Goal: Task Accomplishment & Management: Manage account settings

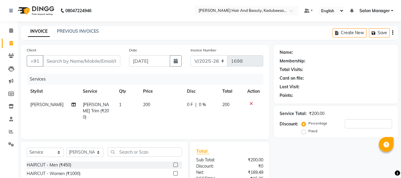
select select "7013"
select select "service"
select select "88701"
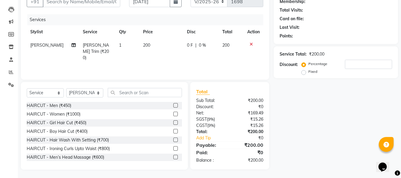
click at [66, 88] on select "Select Stylist aita [PERSON_NAME] priyanka [PERSON_NAME] Salon Manager [PERSON_…" at bounding box center [84, 92] width 37 height 9
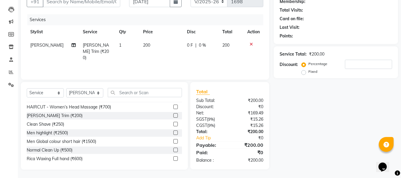
scroll to position [59, 0]
click at [123, 87] on div "Select Service Product Membership Package Voucher Prepaid Gift Card Select Styl…" at bounding box center [104, 126] width 167 height 88
click at [125, 91] on input "text" at bounding box center [145, 92] width 74 height 9
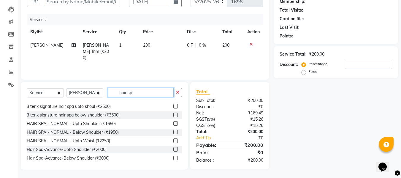
scroll to position [0, 0]
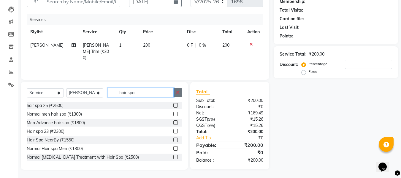
type input "hair spa"
click at [177, 96] on button "button" at bounding box center [177, 92] width 9 height 9
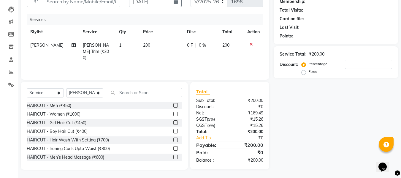
click at [254, 43] on div at bounding box center [253, 44] width 12 height 4
click at [250, 44] on icon at bounding box center [251, 44] width 3 height 4
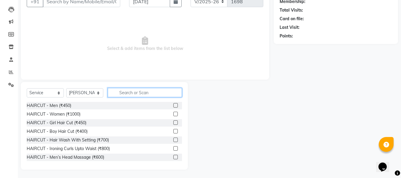
click at [129, 94] on input "text" at bounding box center [145, 92] width 74 height 9
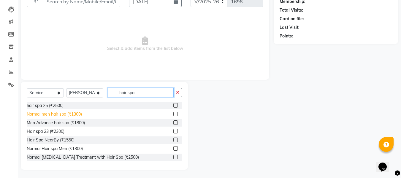
type input "hair spa"
click at [78, 116] on div "Normal men hair spa (₹1300)" at bounding box center [54, 114] width 55 height 6
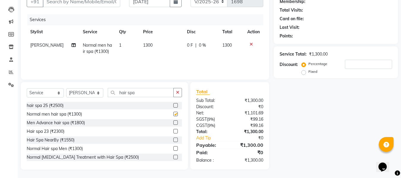
checkbox input "false"
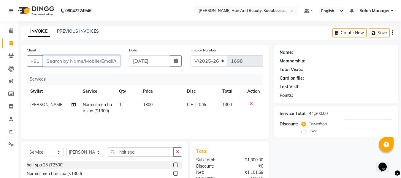
click at [85, 64] on input "Client" at bounding box center [81, 60] width 77 height 11
type input "8"
type input "0"
type input "8985249513"
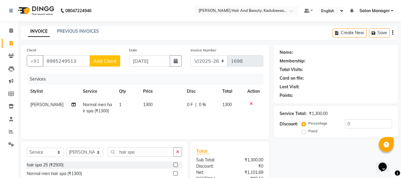
click at [97, 64] on button "Add Client" at bounding box center [105, 60] width 31 height 11
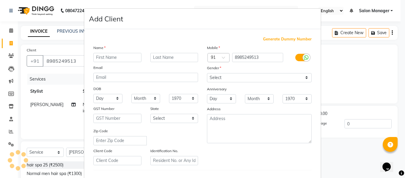
click at [107, 60] on input "text" at bounding box center [118, 57] width 48 height 9
type input "rahul"
click at [213, 79] on select "Select [DEMOGRAPHIC_DATA] [DEMOGRAPHIC_DATA] Other Prefer Not To Say" at bounding box center [259, 77] width 105 height 9
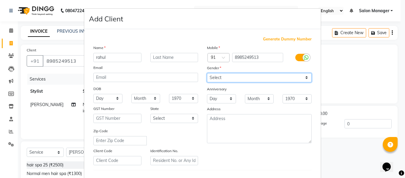
select select "[DEMOGRAPHIC_DATA]"
click at [207, 73] on select "Select [DEMOGRAPHIC_DATA] [DEMOGRAPHIC_DATA] Other Prefer Not To Say" at bounding box center [259, 77] width 105 height 9
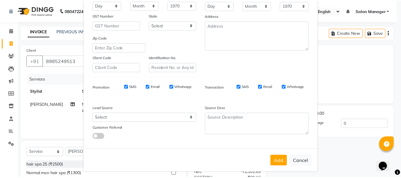
scroll to position [96, 0]
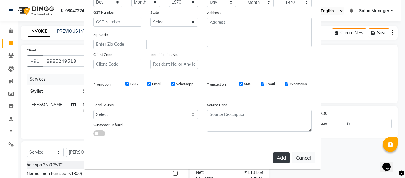
click at [278, 157] on button "Add" at bounding box center [281, 157] width 17 height 11
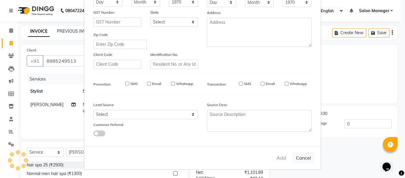
select select
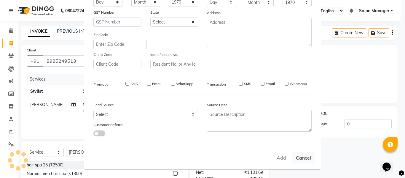
select select
checkbox input "false"
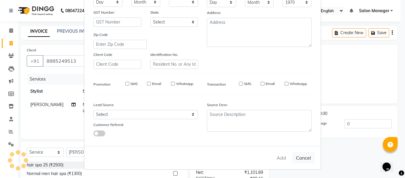
checkbox input "false"
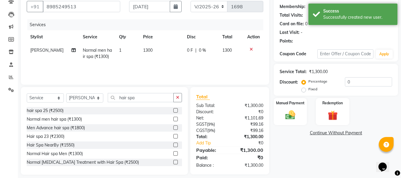
scroll to position [60, 0]
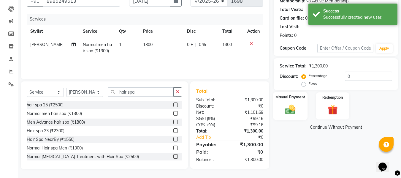
click at [296, 106] on img at bounding box center [290, 109] width 17 height 12
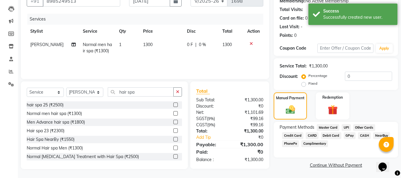
click at [343, 127] on span "UPI" at bounding box center [346, 127] width 9 height 7
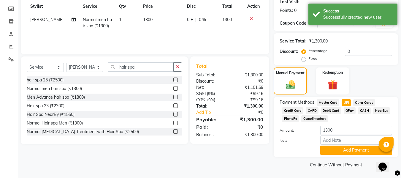
scroll to position [85, 0]
click at [348, 150] on button "Add Payment" at bounding box center [356, 149] width 72 height 9
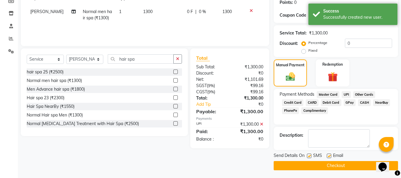
scroll to position [94, 0]
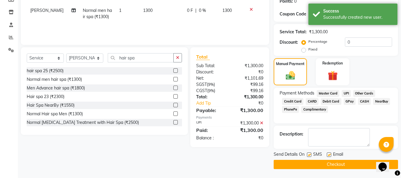
click at [331, 166] on button "Checkout" at bounding box center [336, 164] width 124 height 9
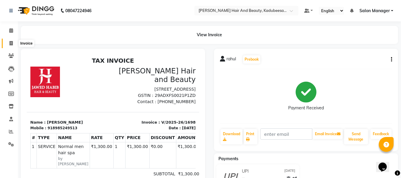
click at [10, 44] on icon at bounding box center [10, 43] width 3 height 4
select select "7013"
select select "service"
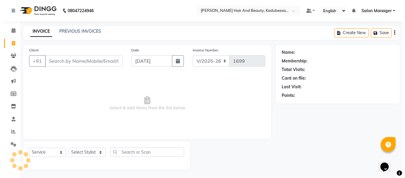
scroll to position [1, 0]
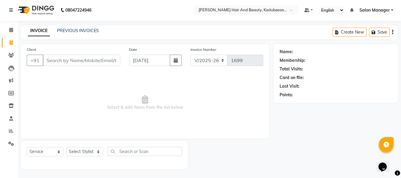
click at [97, 60] on input "Client" at bounding box center [81, 60] width 77 height 11
type input "7012199389"
click at [106, 58] on span "Add Client" at bounding box center [104, 60] width 23 height 6
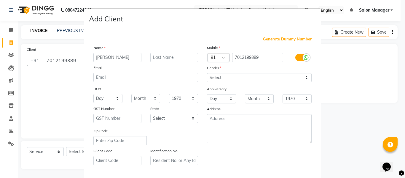
type input "[PERSON_NAME]"
click at [216, 76] on select "Select [DEMOGRAPHIC_DATA] [DEMOGRAPHIC_DATA] Other Prefer Not To Say" at bounding box center [259, 77] width 105 height 9
select select "[DEMOGRAPHIC_DATA]"
click at [207, 73] on select "Select [DEMOGRAPHIC_DATA] [DEMOGRAPHIC_DATA] Other Prefer Not To Say" at bounding box center [259, 77] width 105 height 9
click at [224, 101] on select "Day 01 02 03 04 05 06 07 08 09 10 11 12 13 14 15 16 17 18 19 20 21 22 23 24 25 …" at bounding box center [221, 98] width 29 height 9
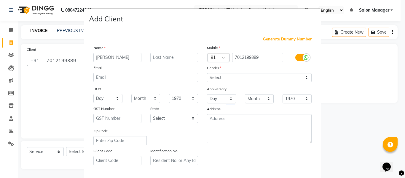
click at [259, 84] on div "Mobile Country Code × 91 7012199389 Gender Select [DEMOGRAPHIC_DATA] [DEMOGRAPH…" at bounding box center [260, 105] width 114 height 121
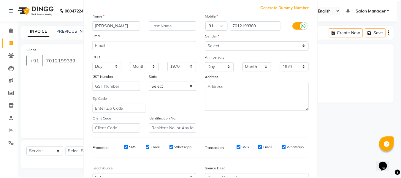
scroll to position [89, 0]
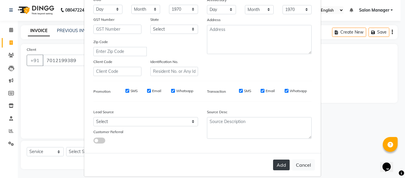
click at [280, 163] on button "Add" at bounding box center [281, 164] width 17 height 11
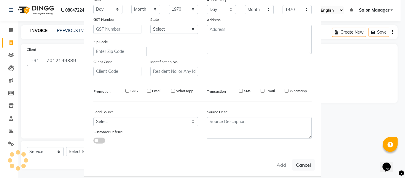
select select
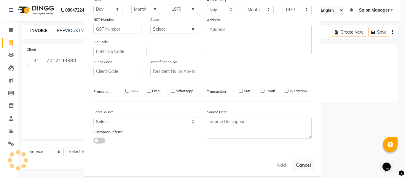
select select
checkbox input "false"
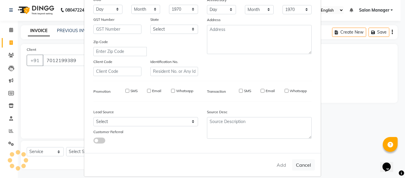
checkbox input "false"
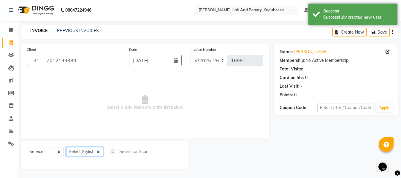
click at [89, 151] on select "Select Stylist aita [PERSON_NAME] priyanka [PERSON_NAME] Salon Manager [PERSON_…" at bounding box center [84, 151] width 37 height 9
select select "79629"
click at [66, 147] on select "Select Stylist aita [PERSON_NAME] priyanka [PERSON_NAME] Salon Manager [PERSON_…" at bounding box center [84, 151] width 37 height 9
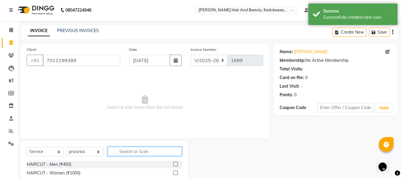
click at [121, 150] on input "text" at bounding box center [145, 151] width 74 height 9
type input "thr"
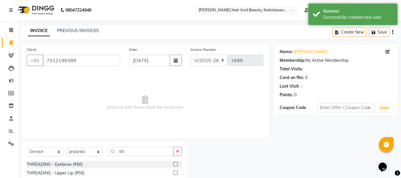
click at [173, 162] on label at bounding box center [175, 164] width 4 height 4
click at [173, 162] on input "checkbox" at bounding box center [175, 164] width 4 height 4
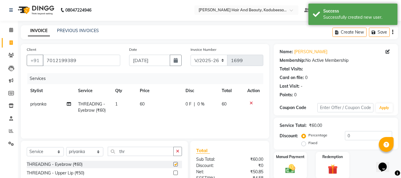
checkbox input "false"
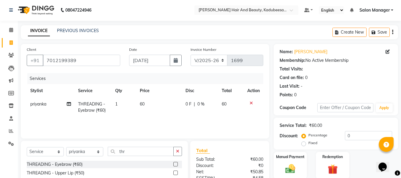
click at [173, 172] on label at bounding box center [175, 172] width 4 height 4
click at [173, 172] on input "checkbox" at bounding box center [175, 173] width 4 height 4
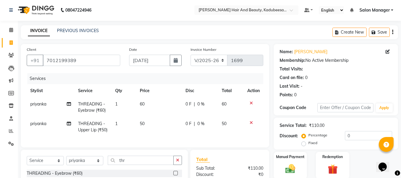
checkbox input "false"
click at [250, 121] on icon at bounding box center [251, 123] width 3 height 4
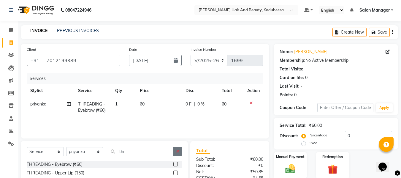
click at [177, 153] on icon "button" at bounding box center [177, 151] width 3 height 4
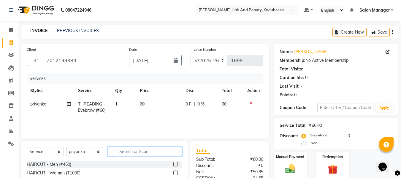
click at [151, 152] on input "text" at bounding box center [145, 151] width 74 height 9
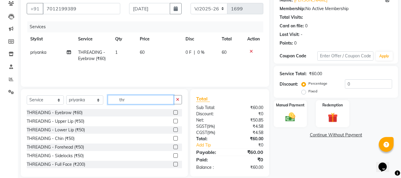
scroll to position [60, 0]
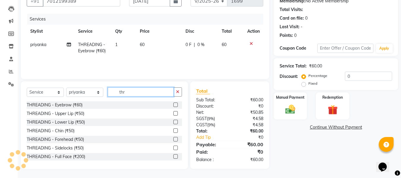
type input "thr"
click at [173, 138] on label at bounding box center [175, 139] width 4 height 4
click at [173, 138] on input "checkbox" at bounding box center [175, 139] width 4 height 4
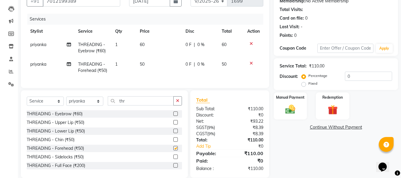
checkbox input "false"
click at [287, 108] on img at bounding box center [290, 109] width 17 height 12
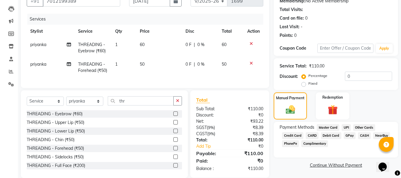
click at [347, 136] on span "GPay" at bounding box center [350, 135] width 12 height 7
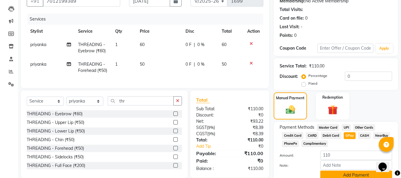
click at [360, 172] on button "Add Payment" at bounding box center [356, 174] width 72 height 9
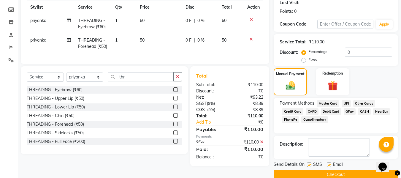
scroll to position [94, 0]
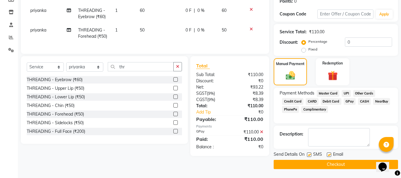
click at [357, 163] on button "Checkout" at bounding box center [336, 164] width 124 height 9
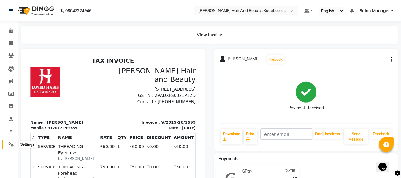
click at [9, 144] on icon at bounding box center [11, 144] width 6 height 4
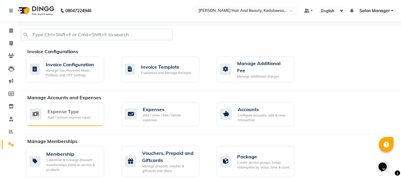
click at [59, 115] on div "Add / remove expense types" at bounding box center [68, 117] width 43 height 5
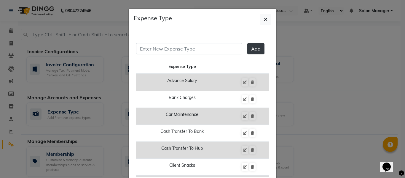
click at [107, 79] on ngb-modal-window "Expense Type Add Expense Type Advance Salary Bank Charges Car Maintenance Cash …" at bounding box center [202, 89] width 405 height 178
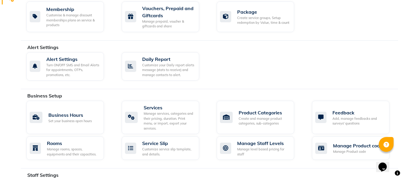
scroll to position [148, 0]
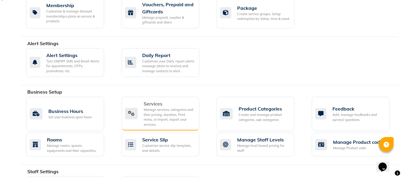
click at [162, 109] on div "Manage services, categories and their pricing, duration. Print menu, or import,…" at bounding box center [169, 117] width 51 height 20
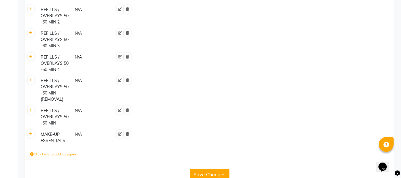
scroll to position [2344, 0]
click at [213, 168] on button "Save Changes" at bounding box center [210, 173] width 40 height 11
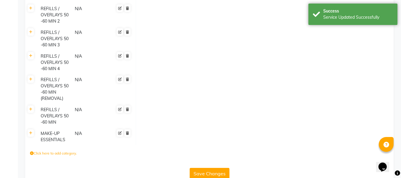
click at [60, 151] on label "Click here to add category." at bounding box center [53, 153] width 47 height 5
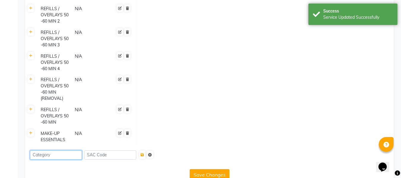
click at [62, 150] on input at bounding box center [56, 154] width 52 height 9
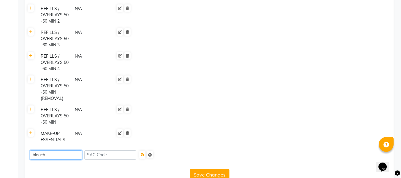
type input "bleach"
click at [98, 150] on input at bounding box center [110, 154] width 52 height 9
click at [107, 150] on input "hend full" at bounding box center [110, 154] width 52 height 9
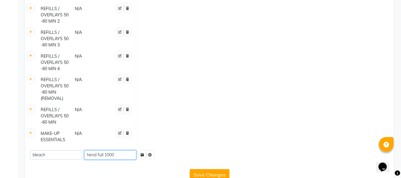
type input "hend full 1000"
click at [144, 153] on icon "submit" at bounding box center [142, 155] width 3 height 4
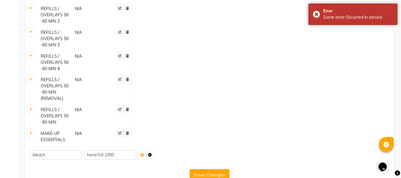
click at [152, 153] on icon at bounding box center [150, 155] width 4 height 4
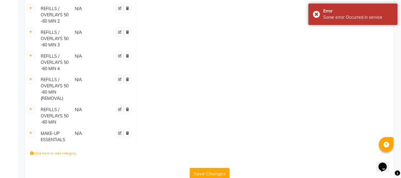
click at [71, 151] on label "Click here to add category." at bounding box center [53, 153] width 47 height 5
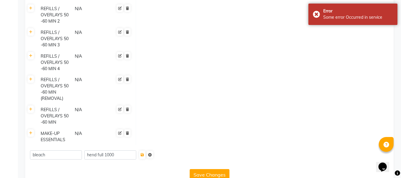
click at [213, 169] on button "Save Changes" at bounding box center [210, 174] width 40 height 11
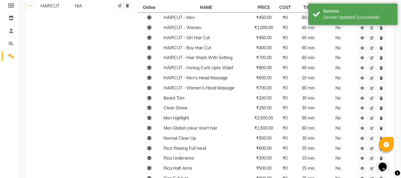
scroll to position [0, 0]
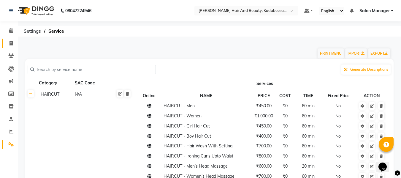
click at [11, 42] on icon at bounding box center [10, 43] width 3 height 4
select select "service"
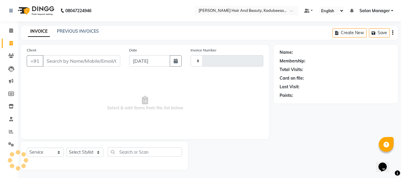
scroll to position [1, 0]
click at [92, 148] on select "Select Stylist" at bounding box center [84, 151] width 37 height 9
type input "1700"
select select "7013"
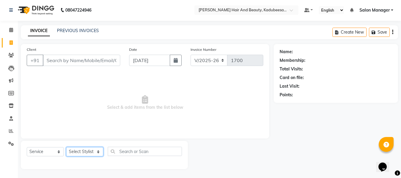
select select "79629"
click at [66, 147] on select "Select Stylist aita [PERSON_NAME] priyanka [PERSON_NAME] Salon Manager [PERSON_…" at bounding box center [84, 151] width 37 height 9
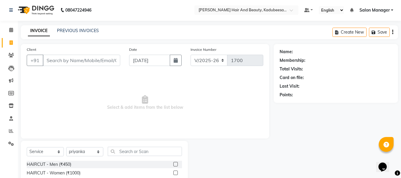
click at [133, 151] on input "text" at bounding box center [145, 151] width 74 height 9
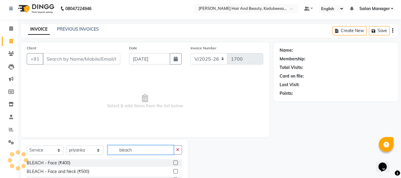
scroll to position [0, 0]
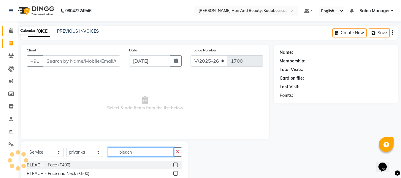
type input "bleach"
click at [12, 29] on icon at bounding box center [11, 30] width 4 height 4
